Goal: Task Accomplishment & Management: Complete application form

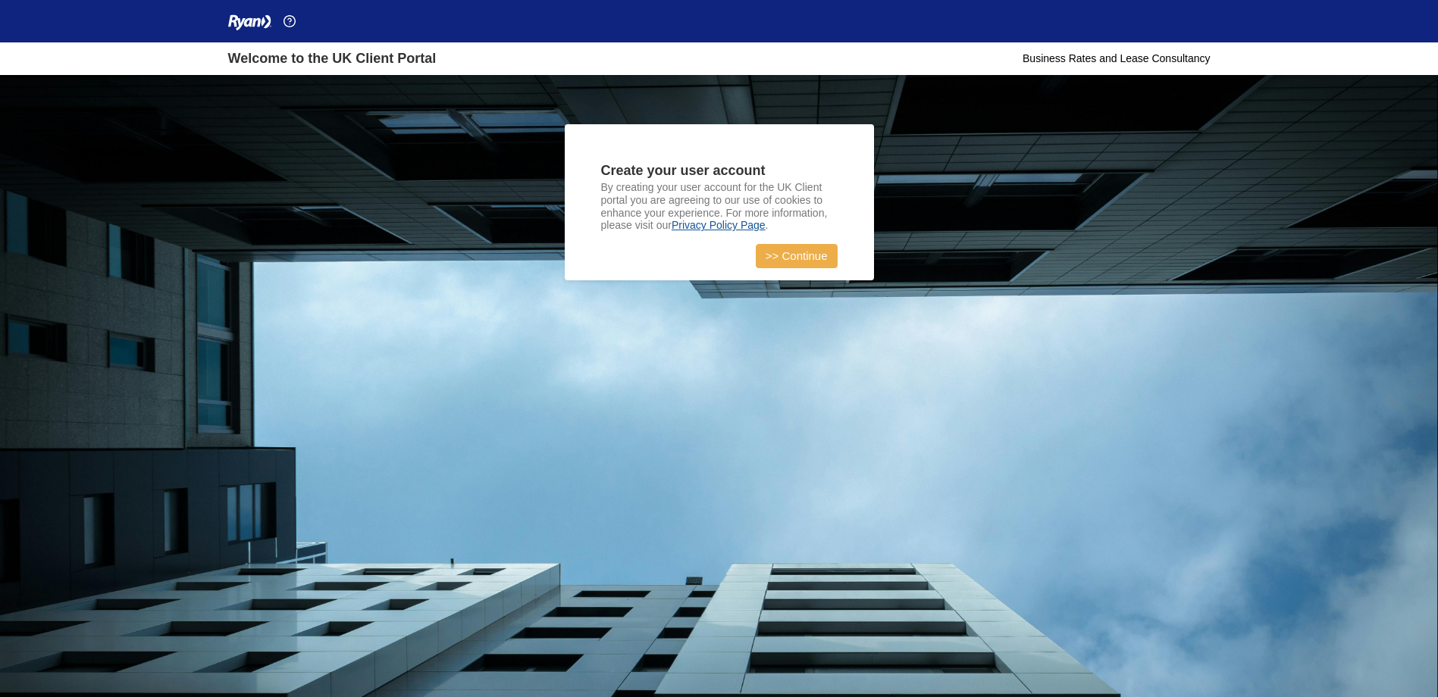
click at [794, 253] on link ">> Continue" at bounding box center [797, 256] width 82 height 24
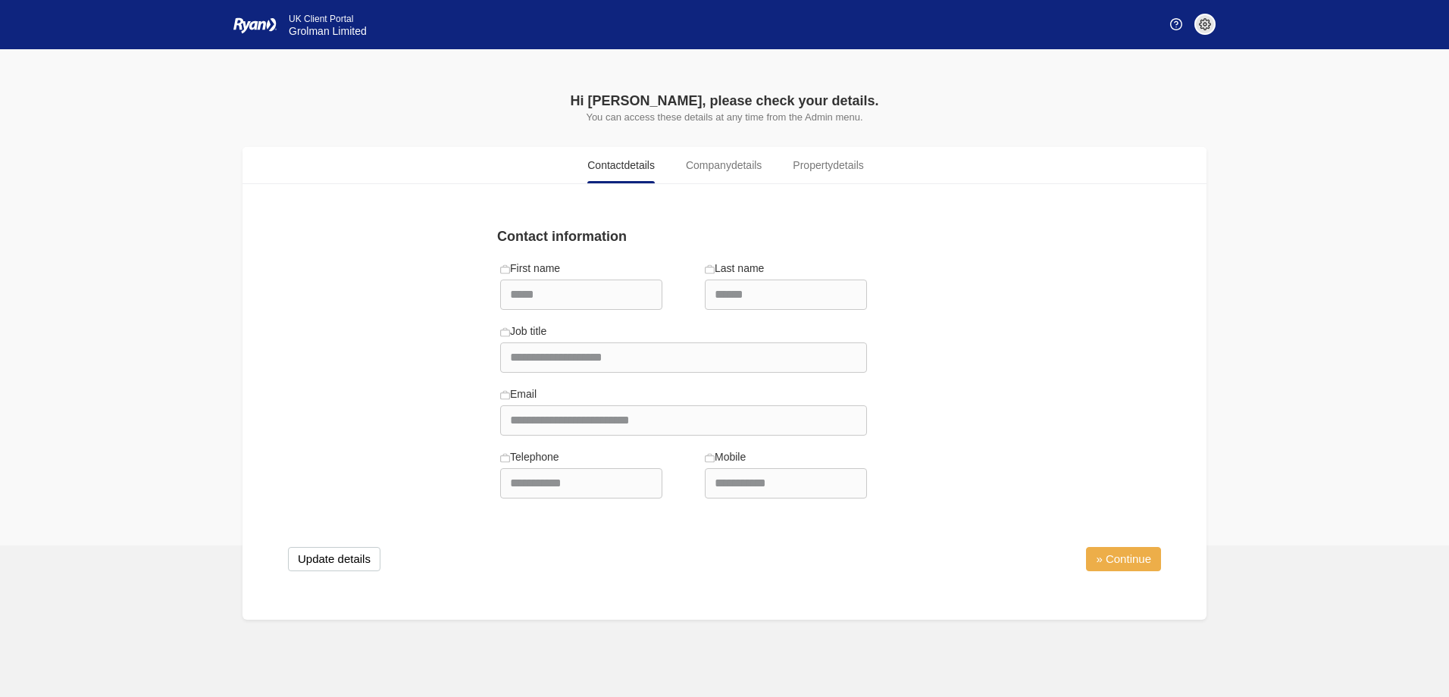
click at [1113, 554] on link "» Continue" at bounding box center [1123, 559] width 75 height 24
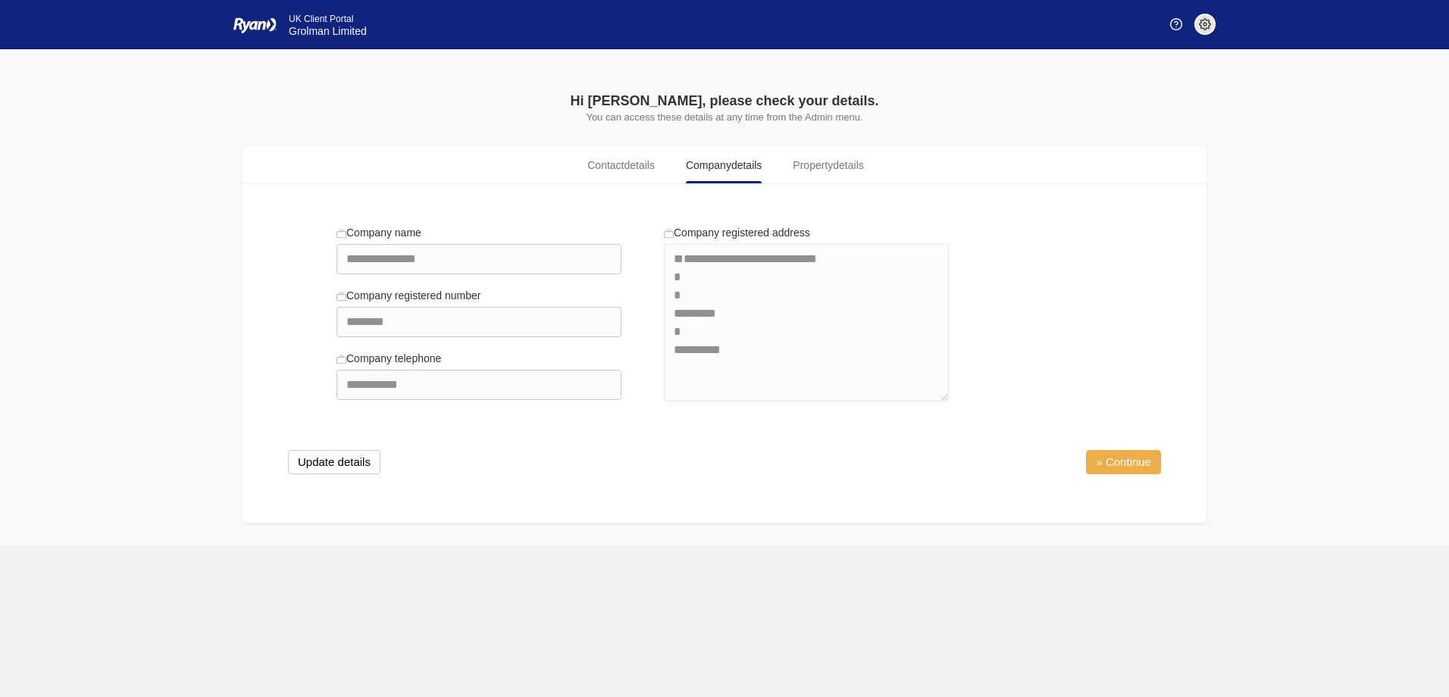
click at [1119, 459] on link "» Continue" at bounding box center [1123, 462] width 75 height 24
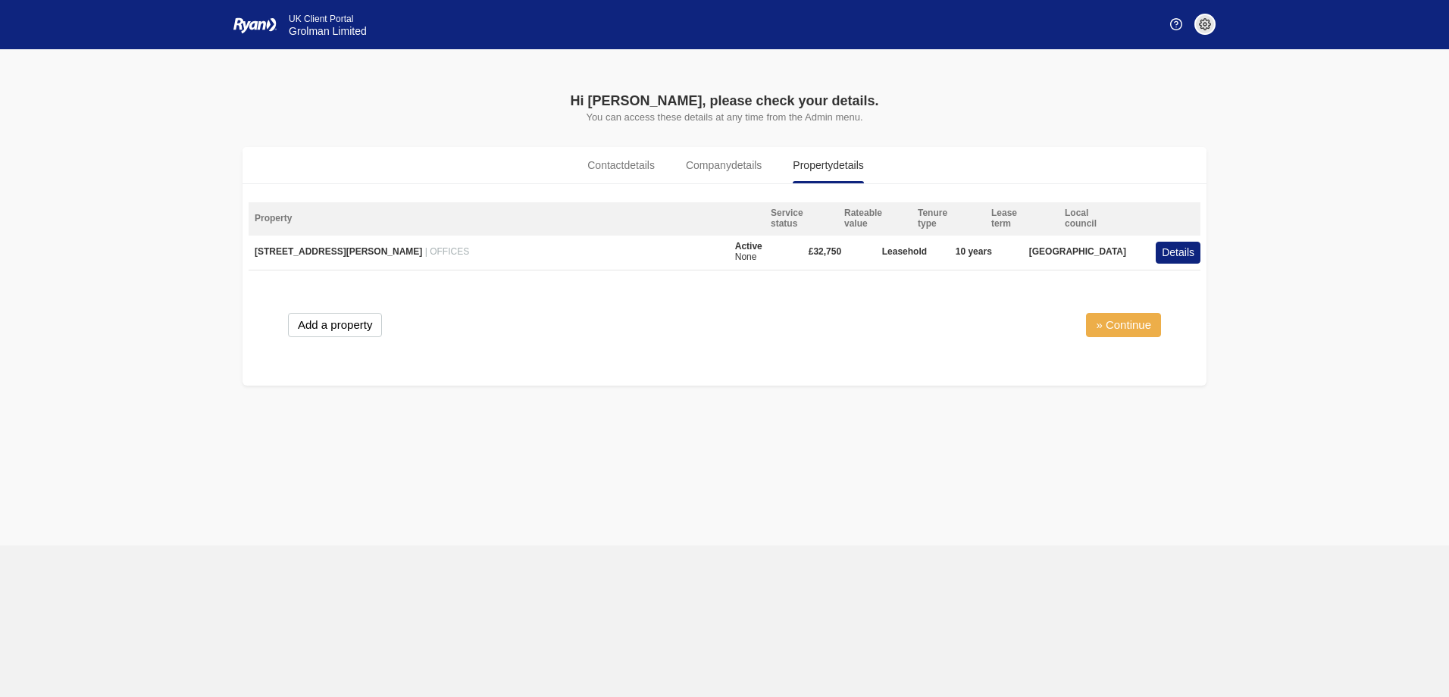
click at [1129, 318] on link "» Continue" at bounding box center [1123, 325] width 75 height 24
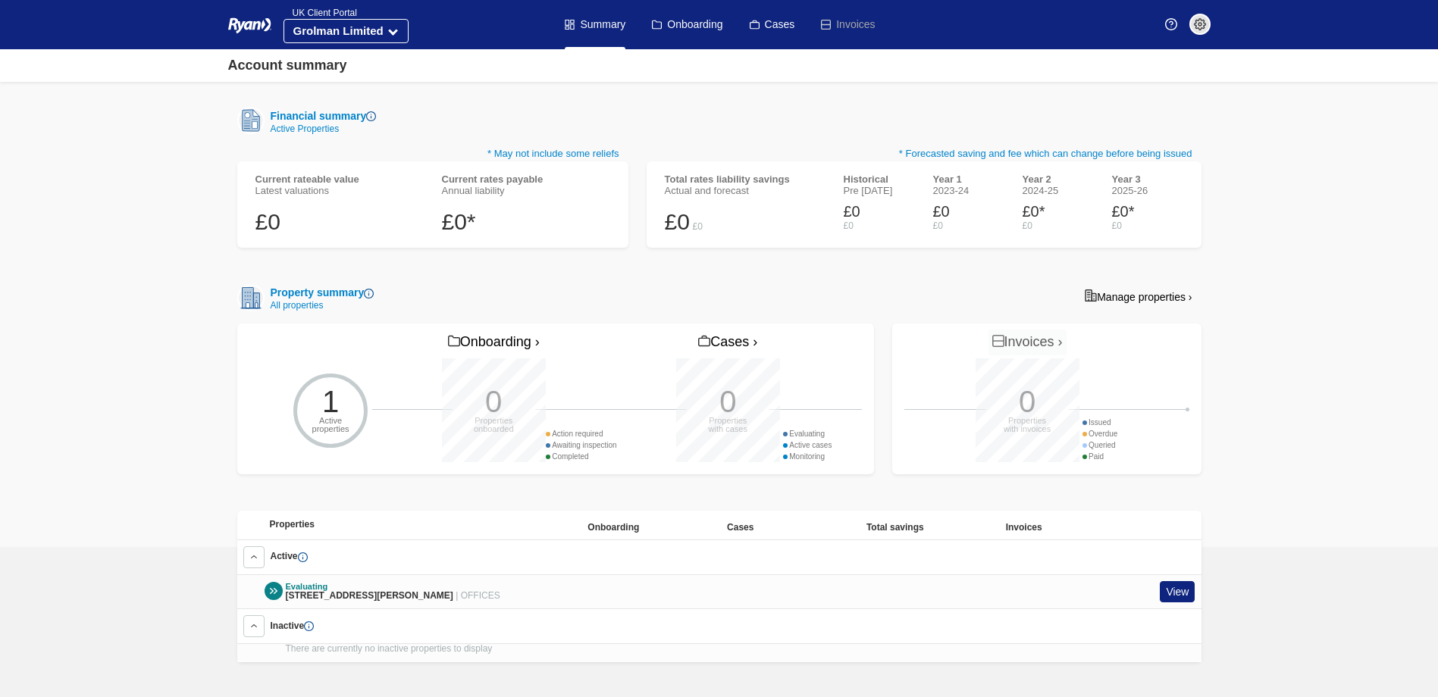
scroll to position [162, 0]
click at [1168, 590] on link "View" at bounding box center [1177, 591] width 35 height 22
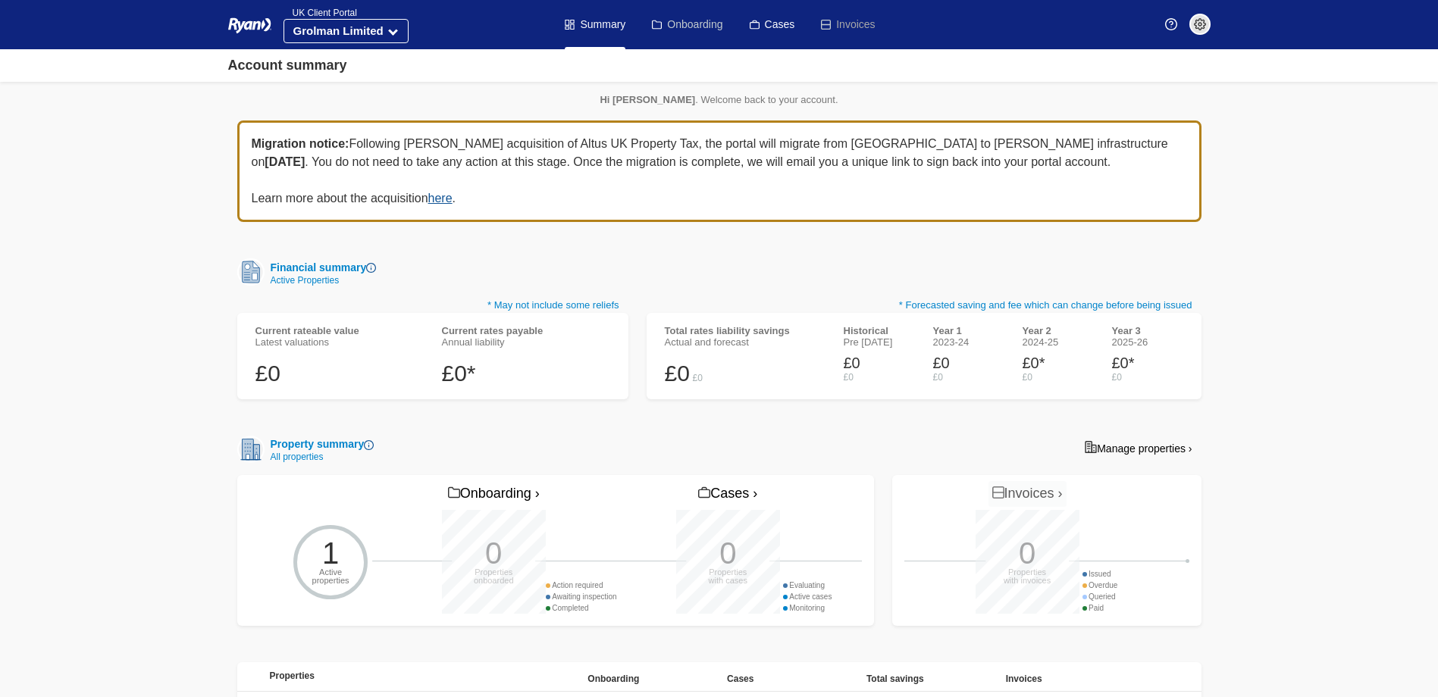
click at [690, 19] on link "Onboarding" at bounding box center [687, 24] width 70 height 49
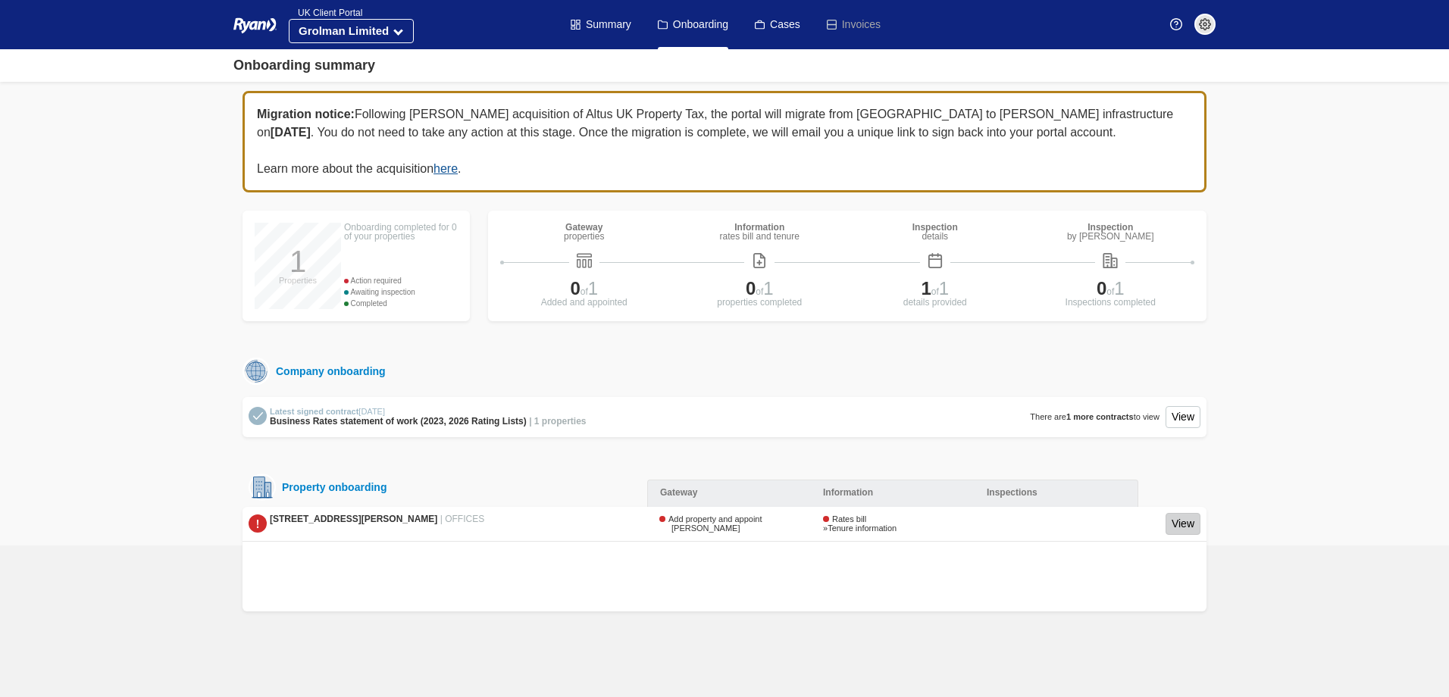
click at [1173, 526] on link "View" at bounding box center [1183, 524] width 35 height 22
